Goal: Task Accomplishment & Management: Manage account settings

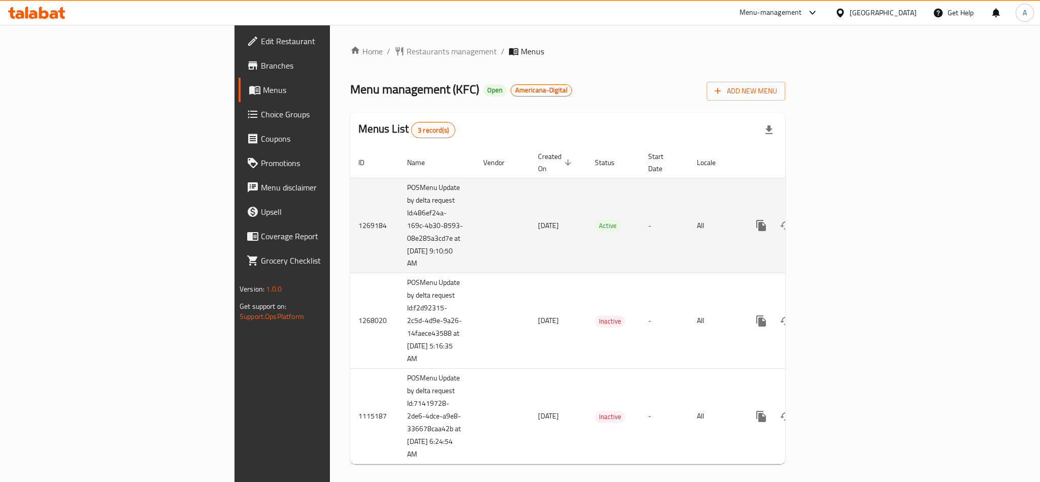
click at [846, 213] on link "enhanced table" at bounding box center [834, 225] width 24 height 24
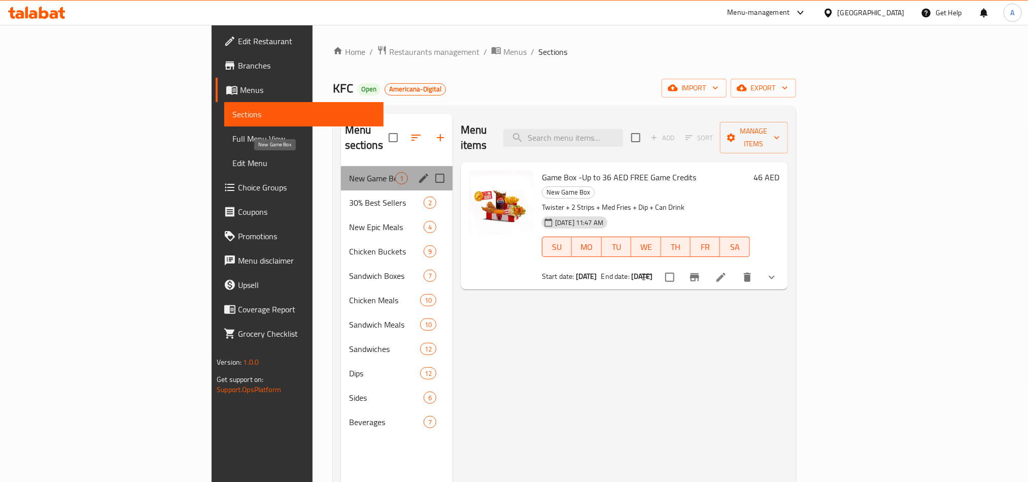
click at [349, 172] on span "New Game Box" at bounding box center [372, 178] width 46 height 12
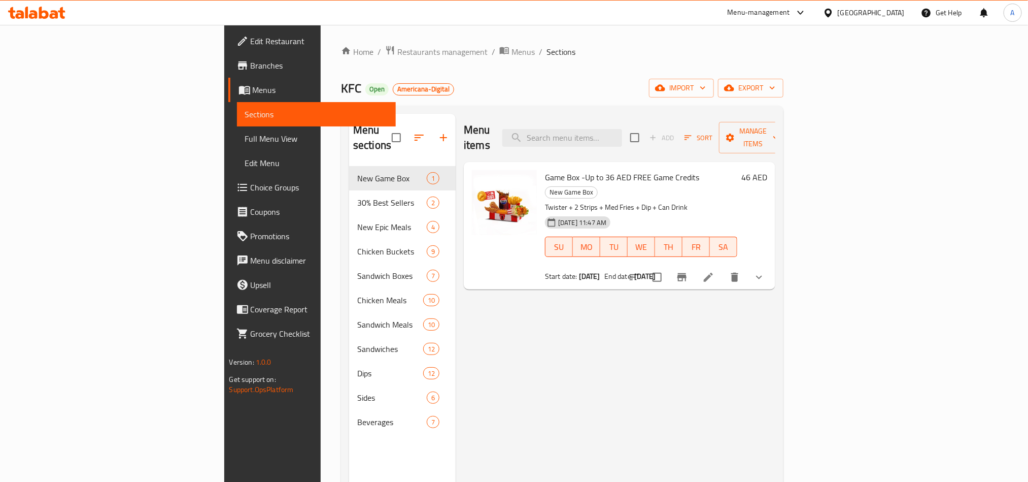
click at [606, 311] on div "Menu items Add Sort Manage items Game Box -Up to 36 AED FREE Game Credits New G…" at bounding box center [616, 355] width 320 height 482
click at [771, 265] on button "show more" at bounding box center [759, 277] width 24 height 24
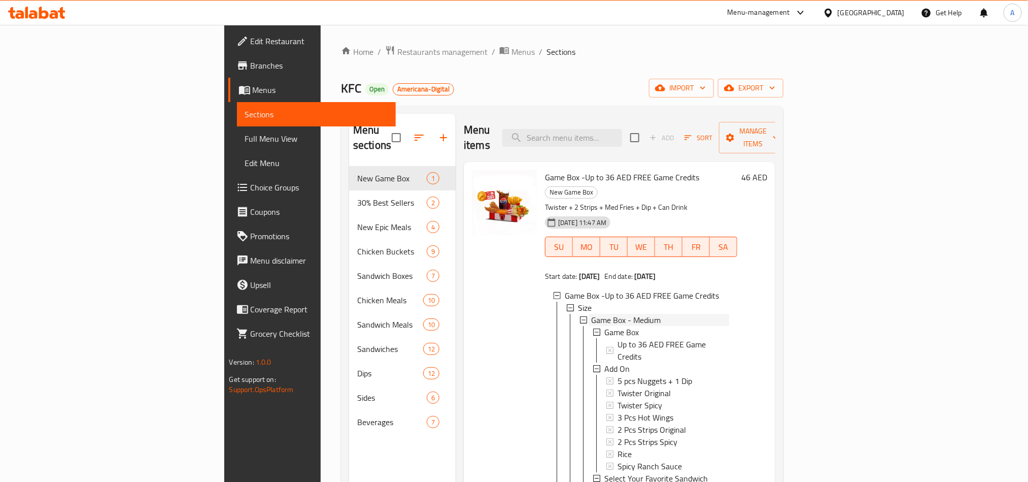
click at [591, 314] on span "Game Box - Medium" at bounding box center [626, 320] width 70 height 12
click at [591, 326] on span "Game Box - Large" at bounding box center [621, 332] width 61 height 12
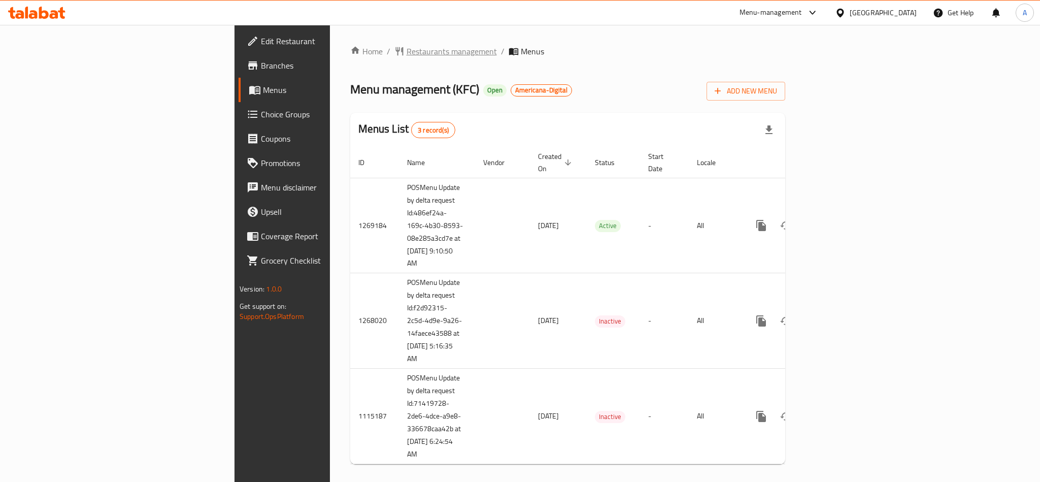
click at [406, 54] on span "Restaurants management" at bounding box center [451, 51] width 90 height 12
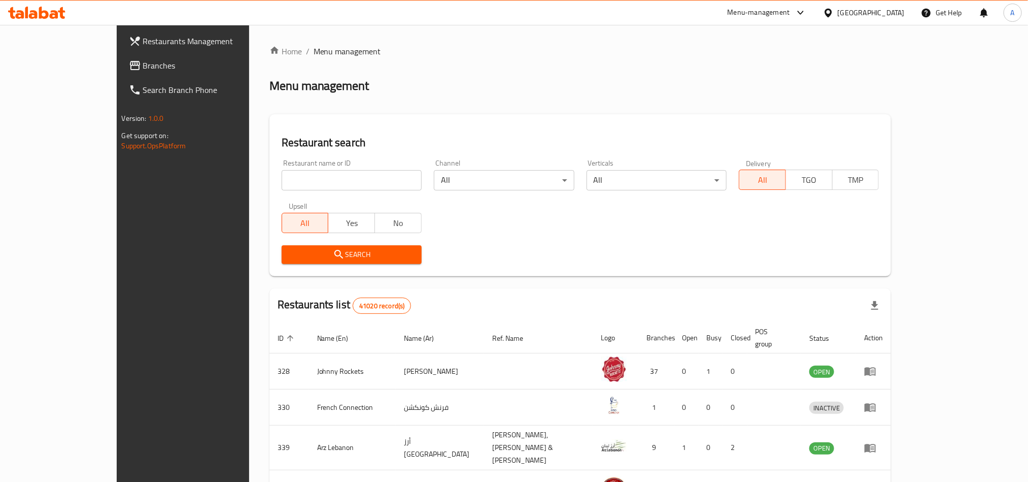
click at [285, 187] on input "search" at bounding box center [352, 180] width 140 height 20
paste input "663462"
type input "663462"
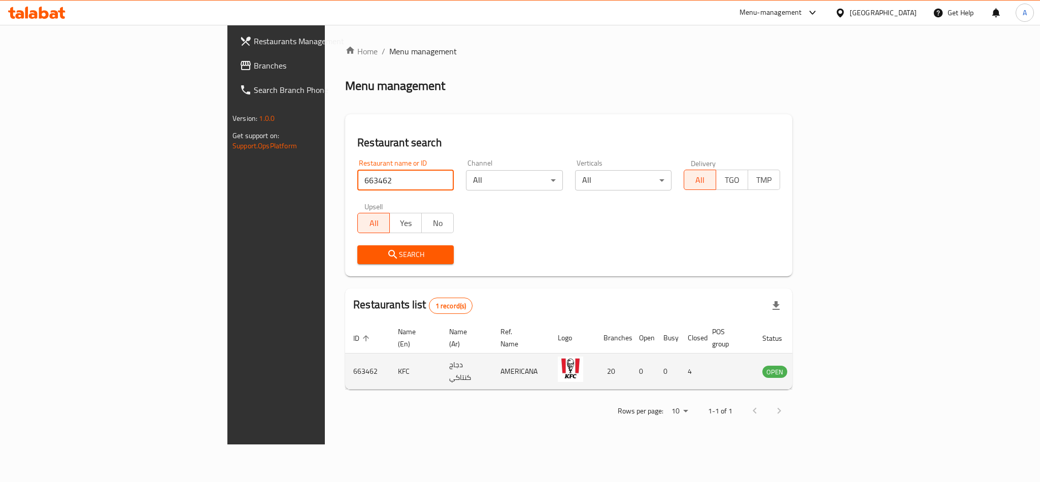
click at [828, 365] on icon "enhanced table" at bounding box center [822, 371] width 12 height 12
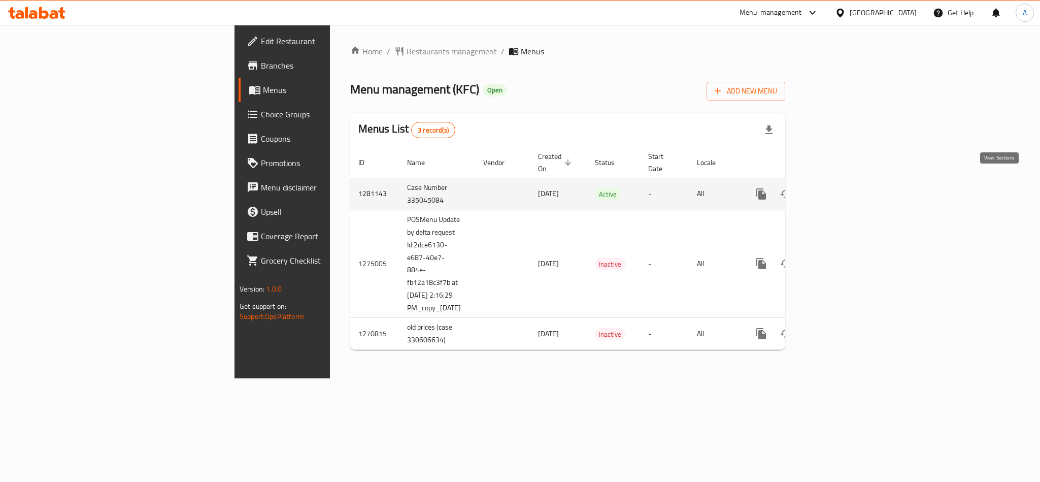
click at [846, 184] on link "enhanced table" at bounding box center [834, 194] width 24 height 24
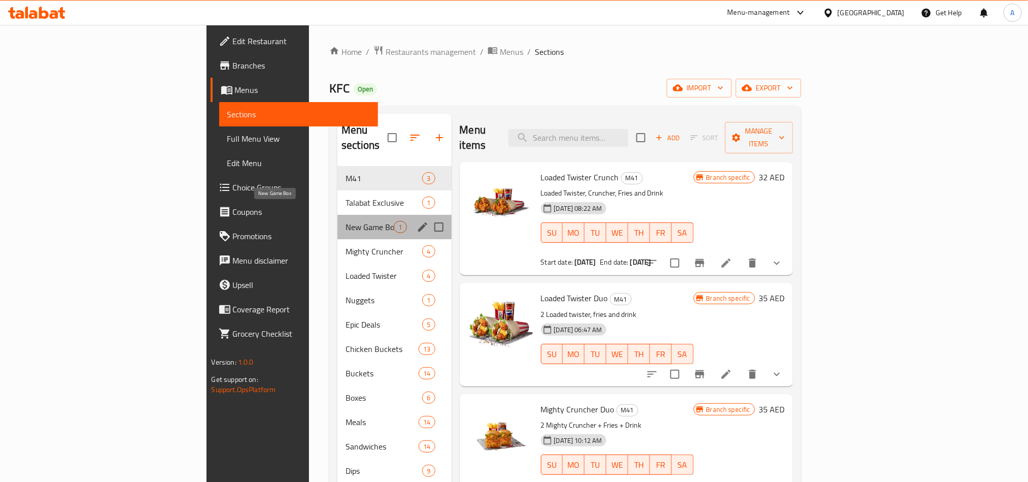
click at [346, 221] on span "New Game Box" at bounding box center [370, 227] width 48 height 12
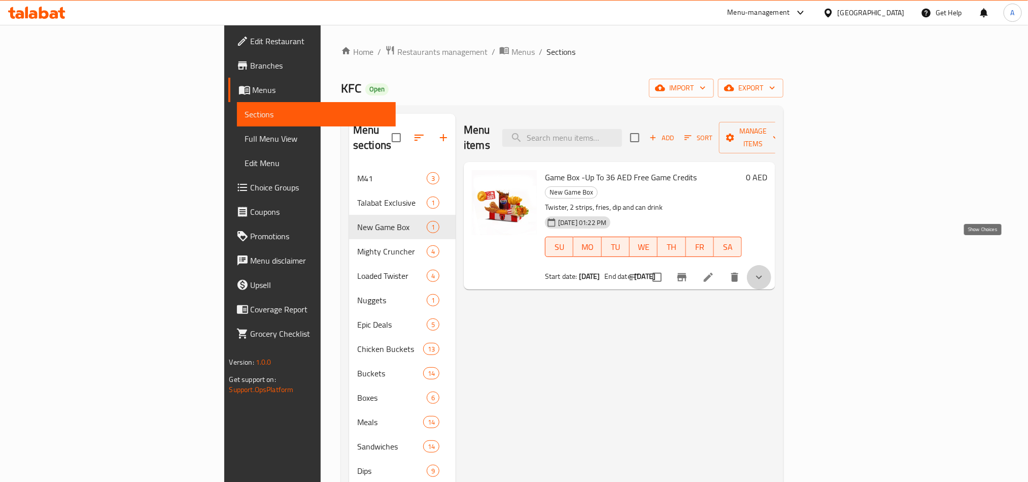
click at [765, 271] on icon "show more" at bounding box center [759, 277] width 12 height 12
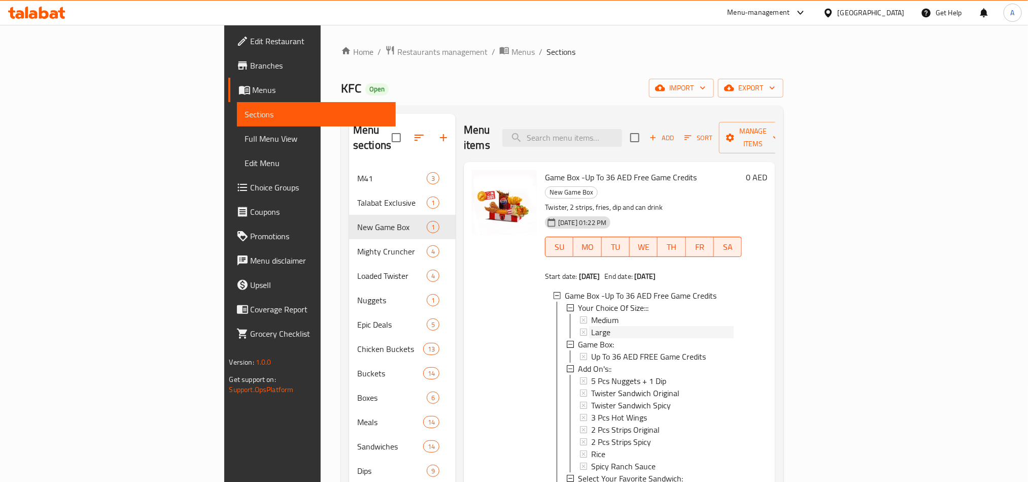
click at [591, 326] on span "Large" at bounding box center [600, 332] width 19 height 12
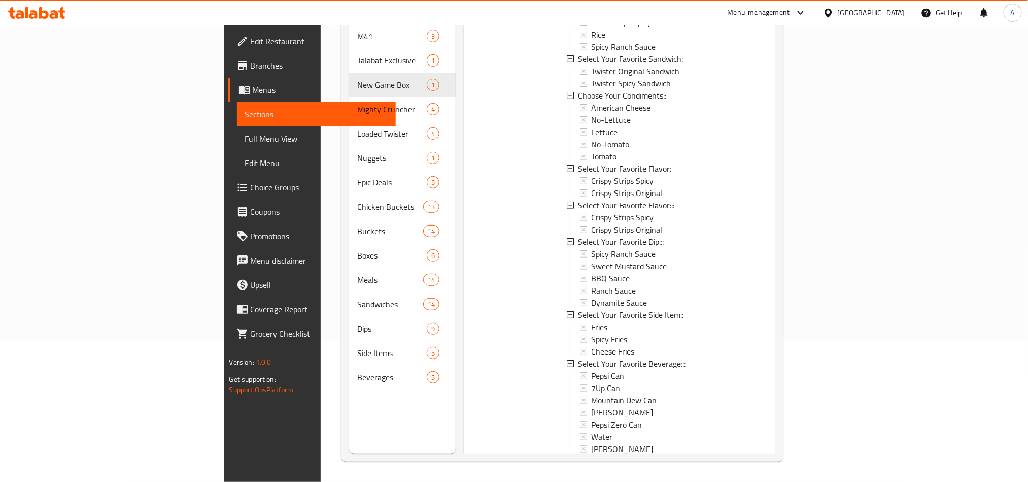
scroll to position [300, 0]
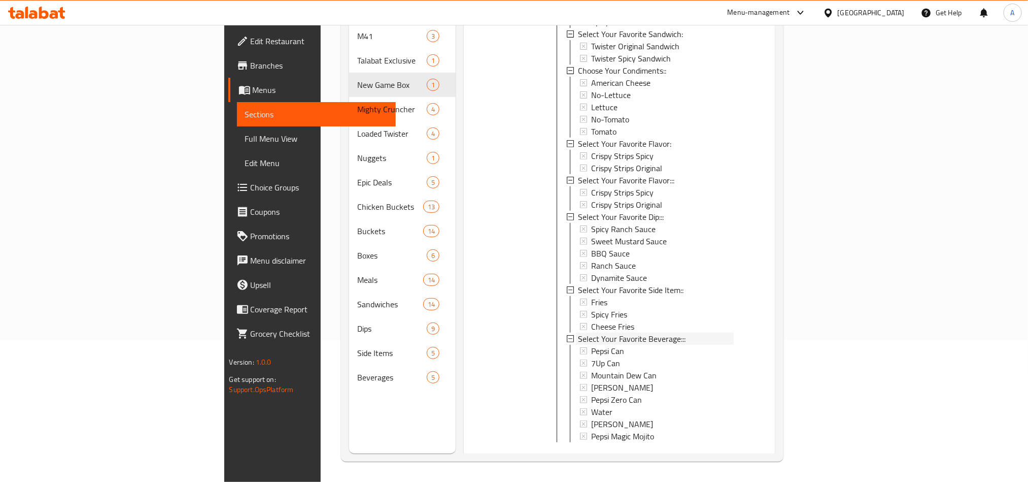
click at [567, 335] on icon at bounding box center [570, 338] width 7 height 7
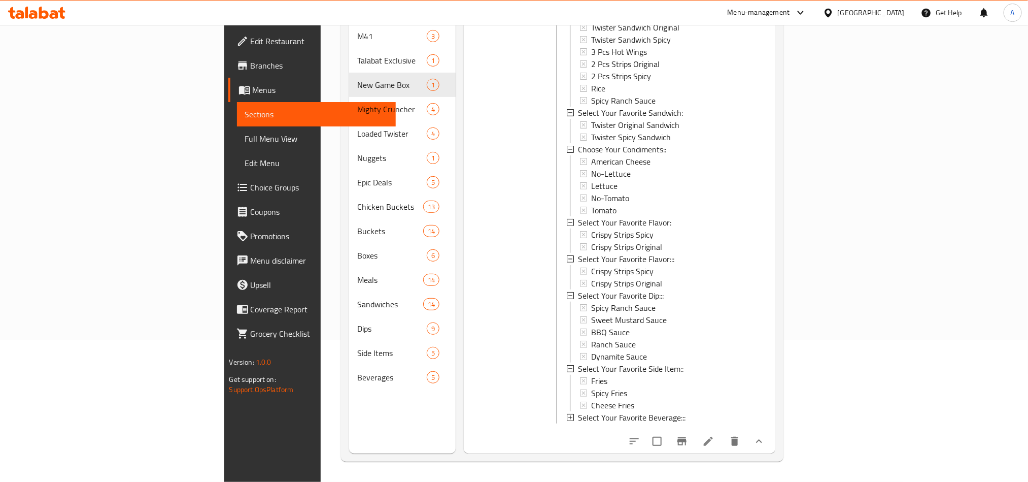
scroll to position [0, 0]
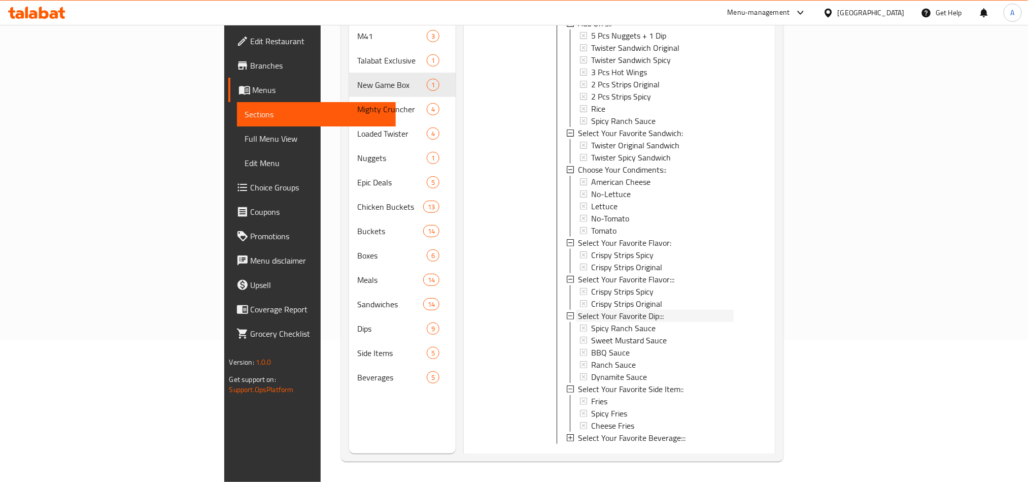
click at [567, 312] on icon at bounding box center [570, 315] width 7 height 7
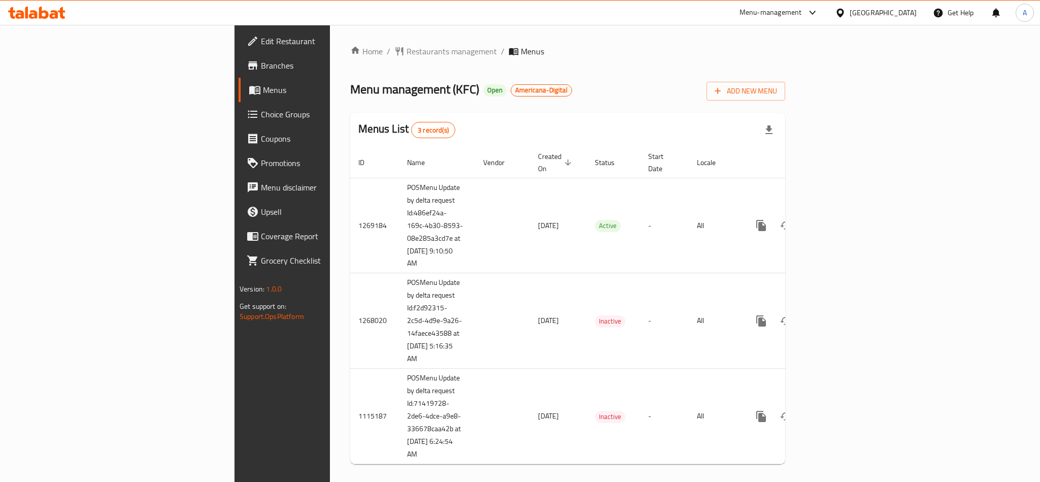
click at [350, 61] on div "Home / Restaurants management / Menus Menu management ( KFC ) Open Americana-Di…" at bounding box center [567, 258] width 435 height 427
click at [406, 55] on span "Restaurants management" at bounding box center [451, 51] width 90 height 12
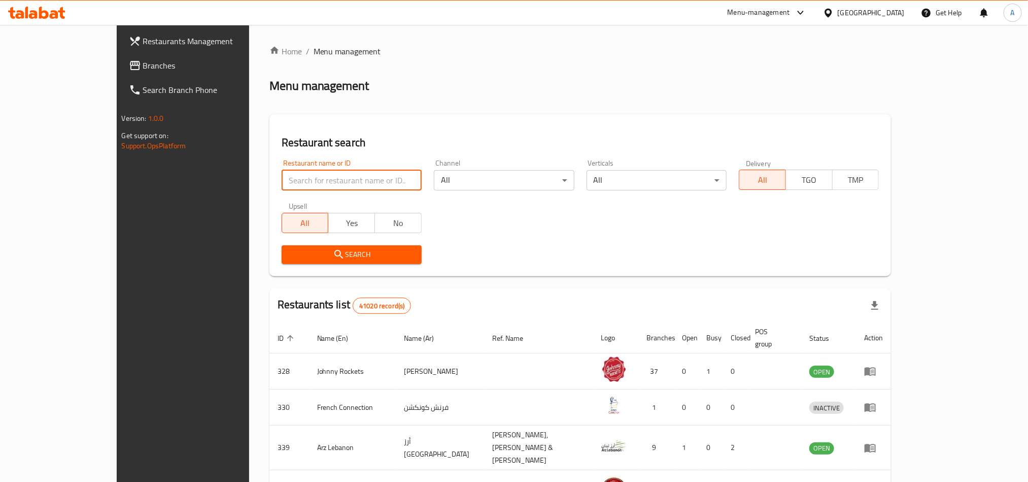
click at [282, 180] on input "search" at bounding box center [352, 180] width 140 height 20
paste input "686340"
type input "686340"
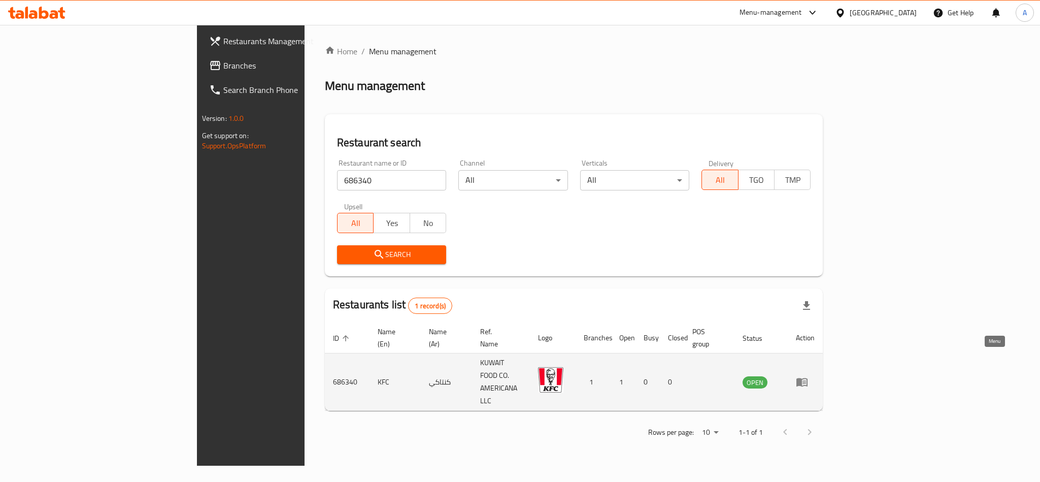
click at [815, 376] on link "enhanced table" at bounding box center [805, 382] width 19 height 12
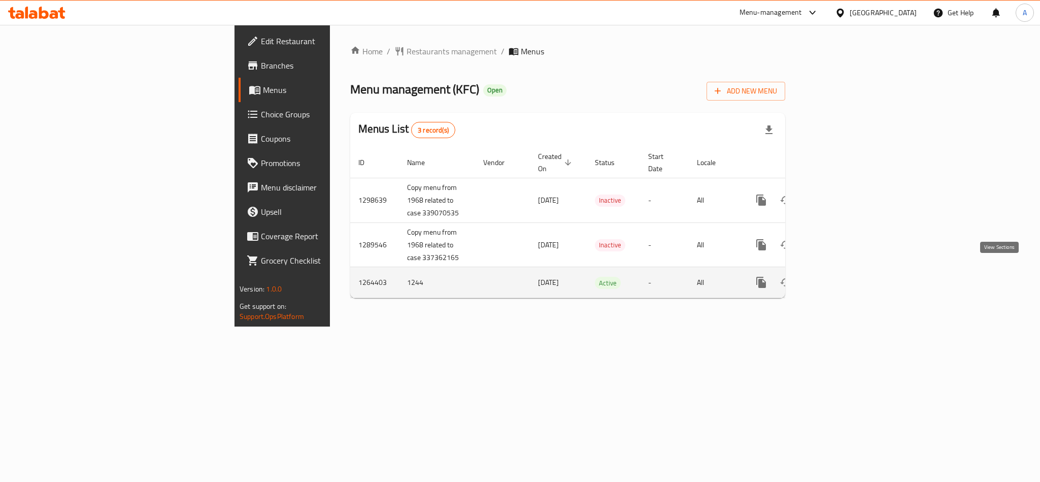
click at [840, 276] on icon "enhanced table" at bounding box center [834, 282] width 12 height 12
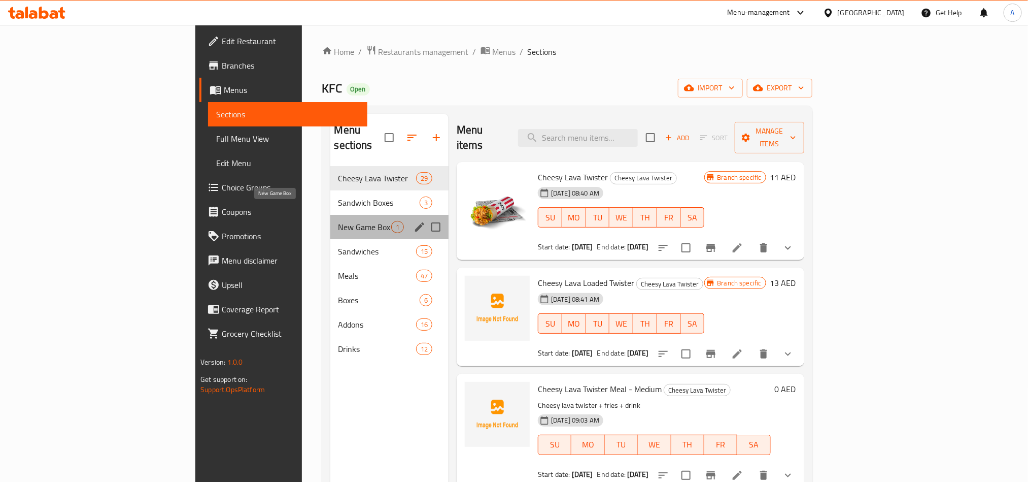
click at [338, 221] on span "New Game Box" at bounding box center [364, 227] width 53 height 12
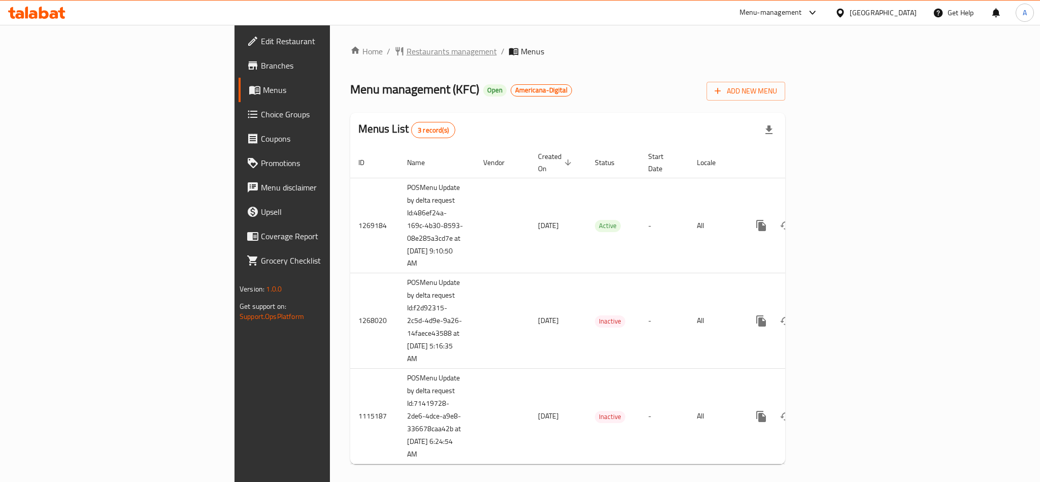
click at [406, 57] on span "Restaurants management" at bounding box center [451, 51] width 90 height 12
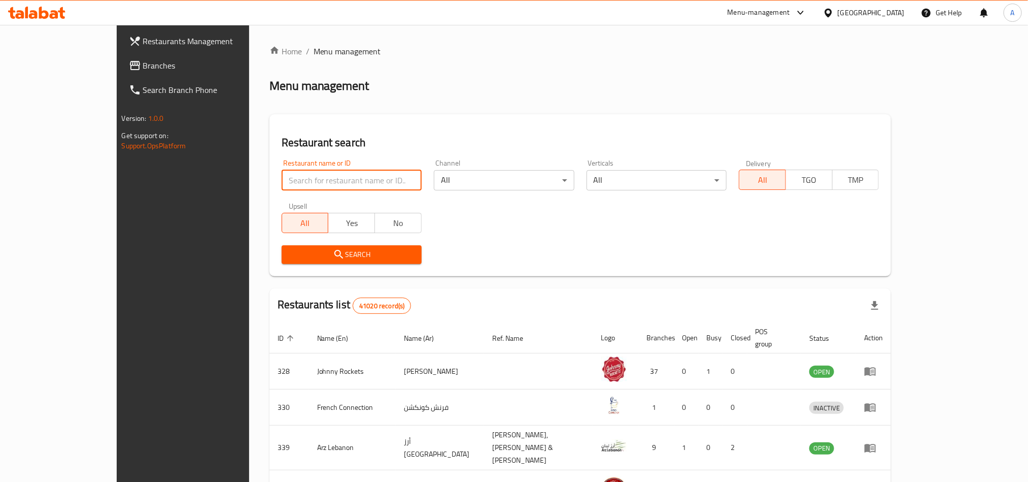
click at [313, 176] on input "search" at bounding box center [352, 180] width 140 height 20
paste input "693836"
type input "693836"
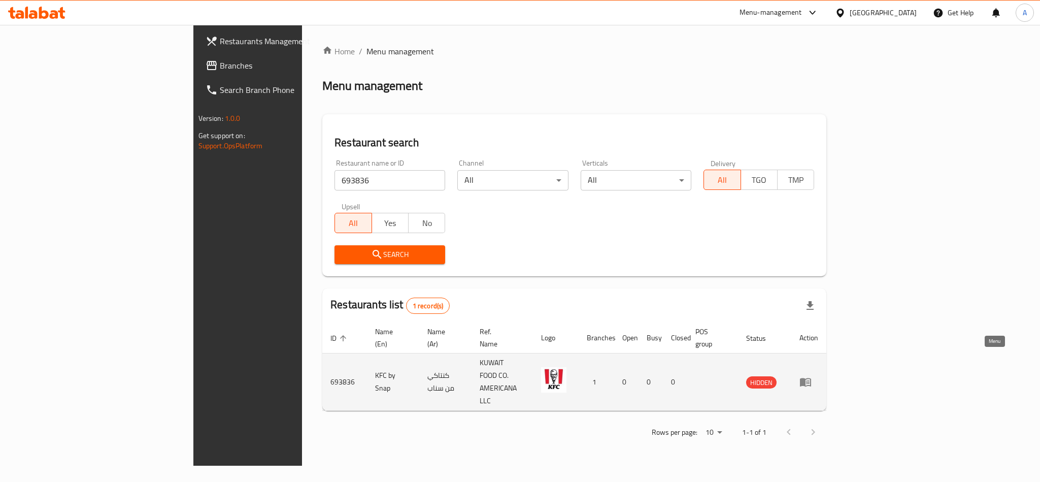
click at [811, 378] on icon "enhanced table" at bounding box center [805, 382] width 11 height 9
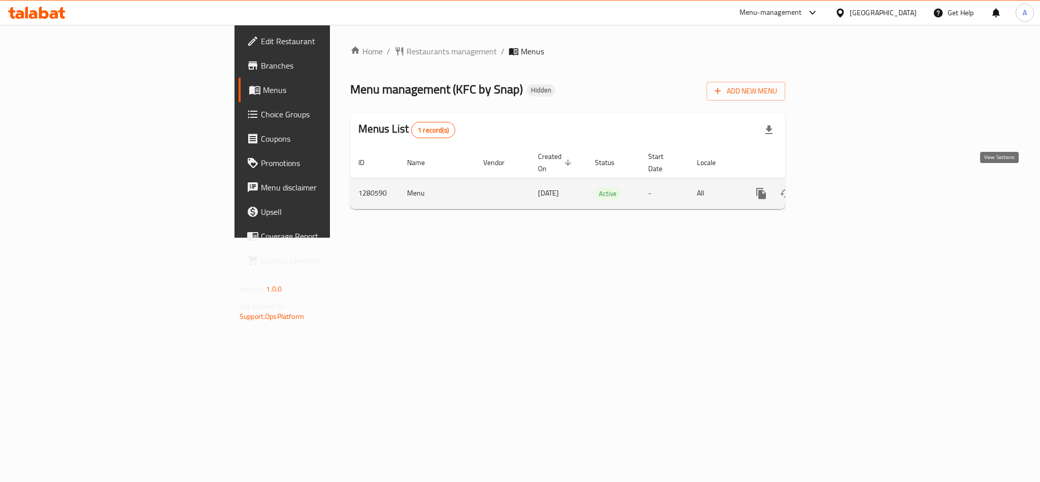
click at [840, 187] on icon "enhanced table" at bounding box center [834, 193] width 12 height 12
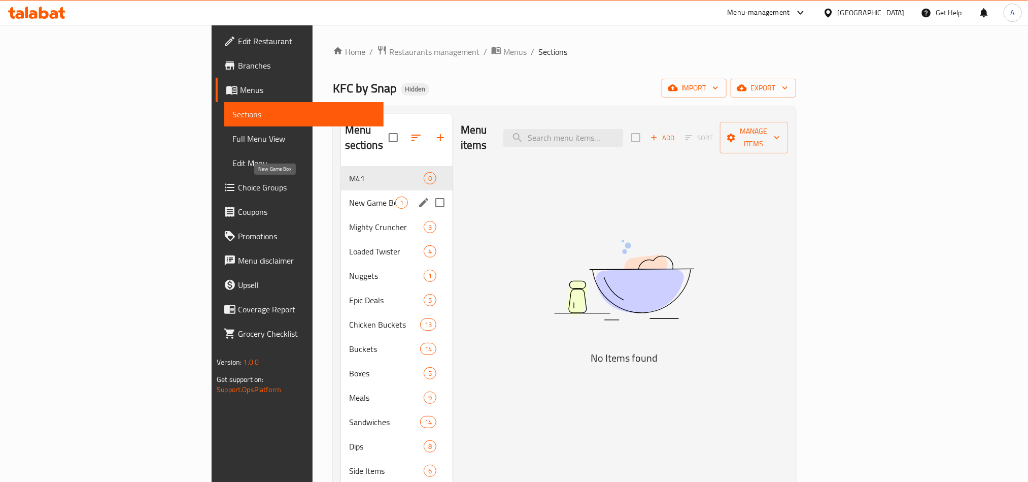
click at [349, 196] on span "New Game Box" at bounding box center [372, 202] width 46 height 12
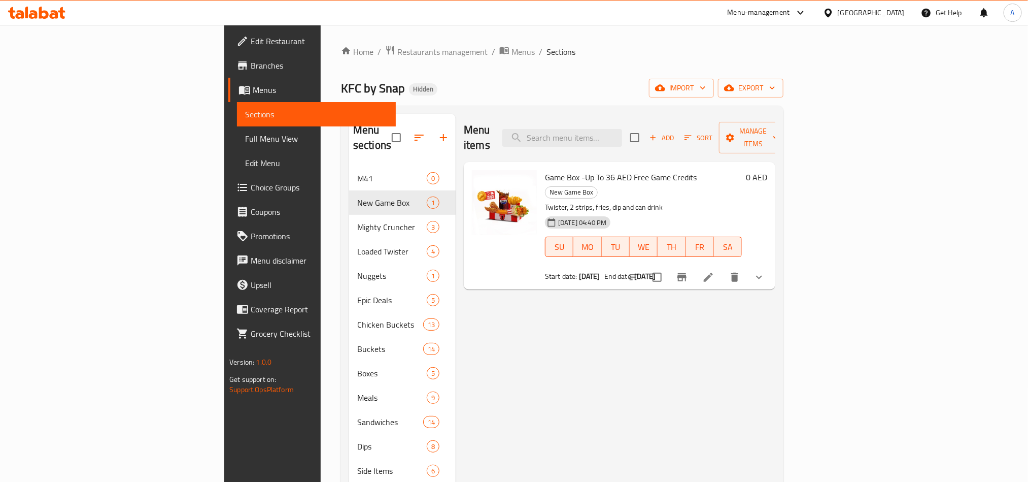
click at [771, 265] on button "show more" at bounding box center [759, 277] width 24 height 24
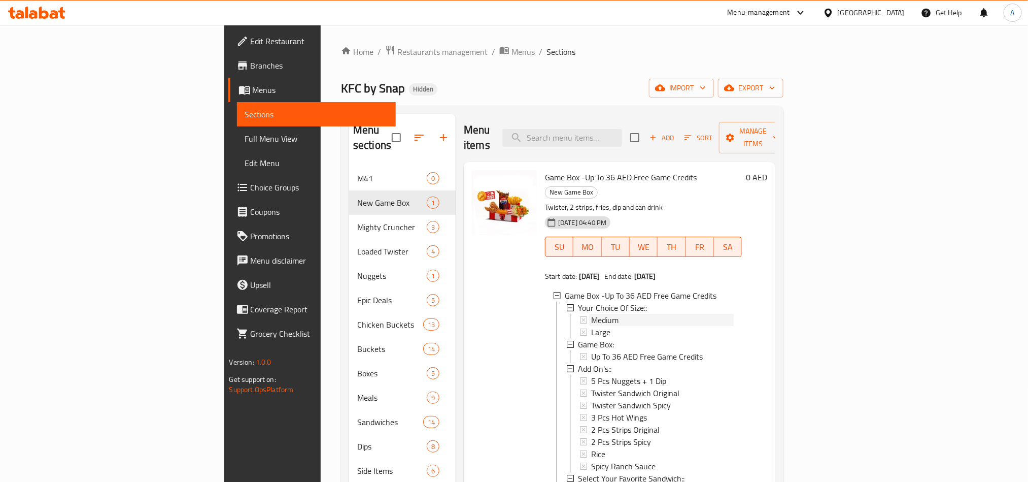
click at [606, 314] on div "Medium" at bounding box center [662, 320] width 143 height 12
